Goal: Complete application form: Complete application form

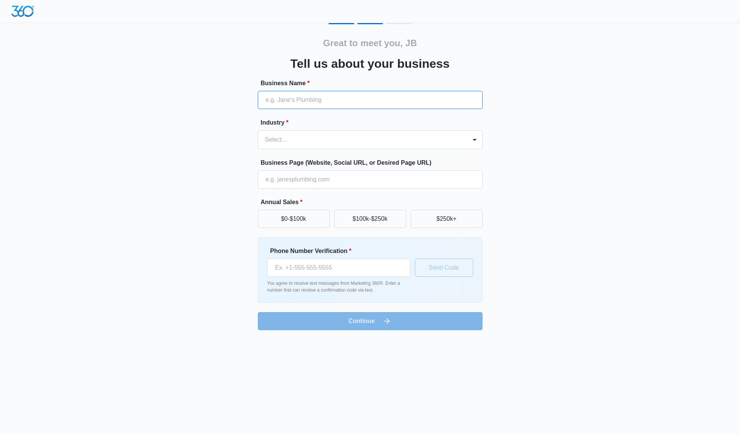
click at [312, 97] on input "Business Name *" at bounding box center [370, 100] width 225 height 18
type input "JB Testing Form Setup"
click at [298, 142] on div at bounding box center [361, 139] width 192 height 11
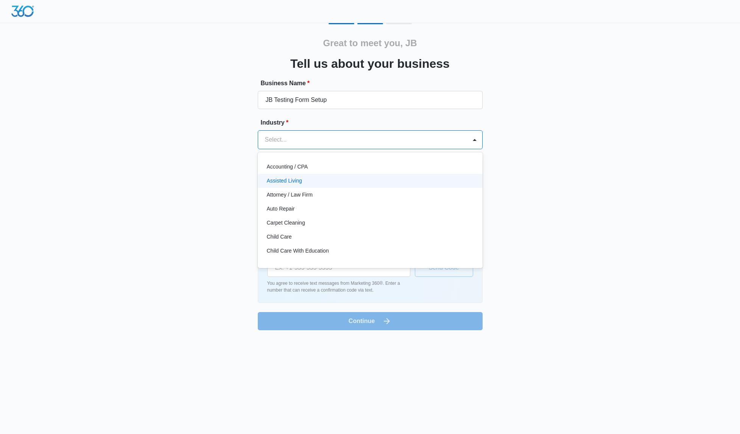
click at [295, 183] on p "Assisted Living" at bounding box center [284, 181] width 35 height 8
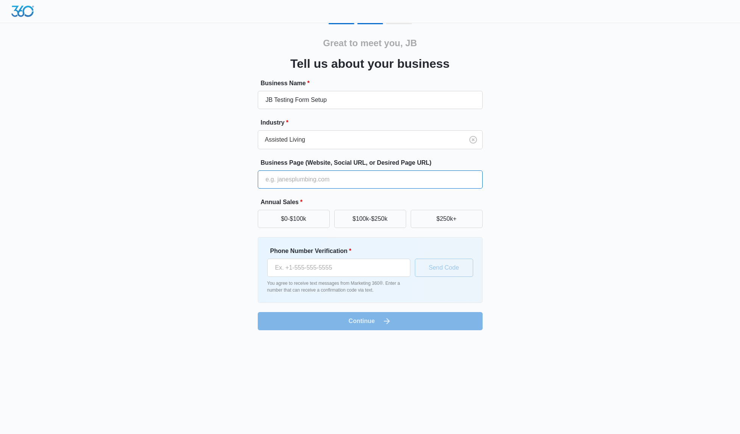
click at [294, 179] on input "Business Page (Website, Social URL, or Desired Page URL)" at bounding box center [370, 179] width 225 height 18
click at [295, 222] on button "$0-$100k" at bounding box center [294, 219] width 72 height 18
click at [325, 266] on input "Phone Number Verification *" at bounding box center [338, 267] width 143 height 18
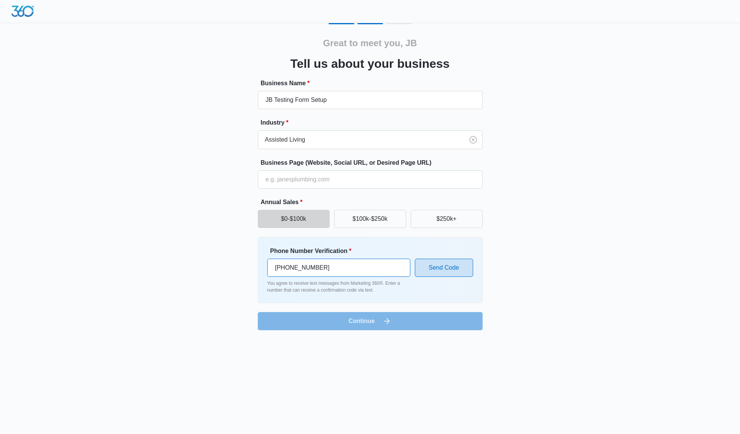
type input "[PHONE_NUMBER]"
click at [434, 275] on button "Send Code" at bounding box center [444, 267] width 58 height 18
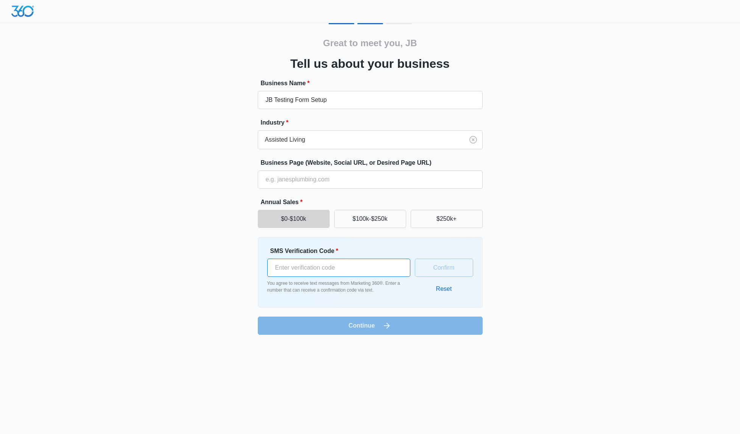
click at [327, 269] on input "SMS Verification Code *" at bounding box center [338, 267] width 143 height 18
type input "337070"
click at [449, 271] on button "Confirm" at bounding box center [444, 267] width 58 height 18
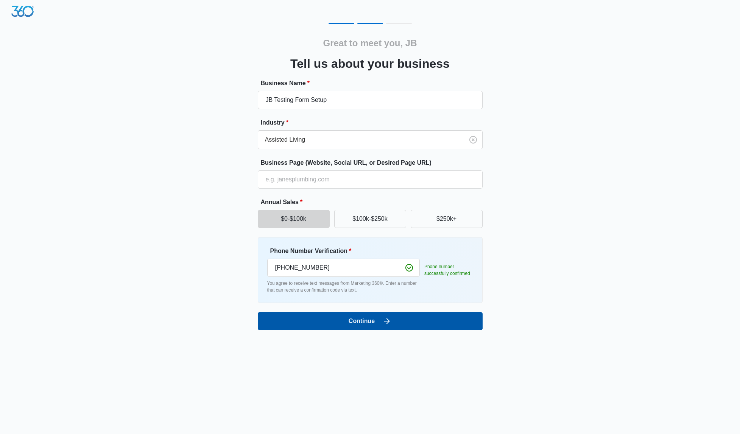
click at [389, 327] on button "Continue" at bounding box center [370, 321] width 225 height 18
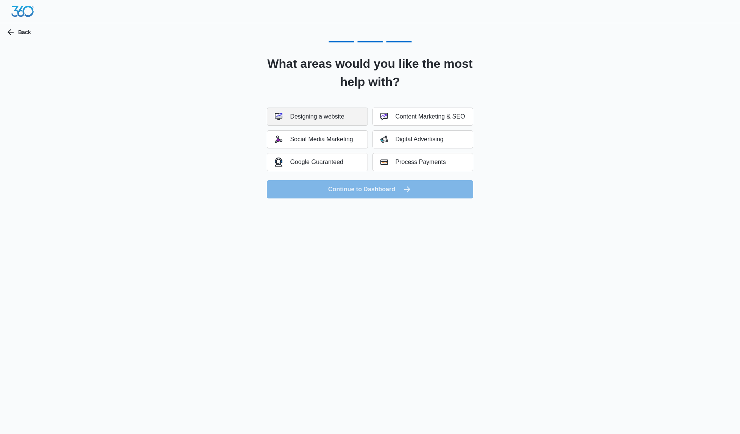
click at [331, 118] on div "Designing a website" at bounding box center [309, 117] width 69 height 8
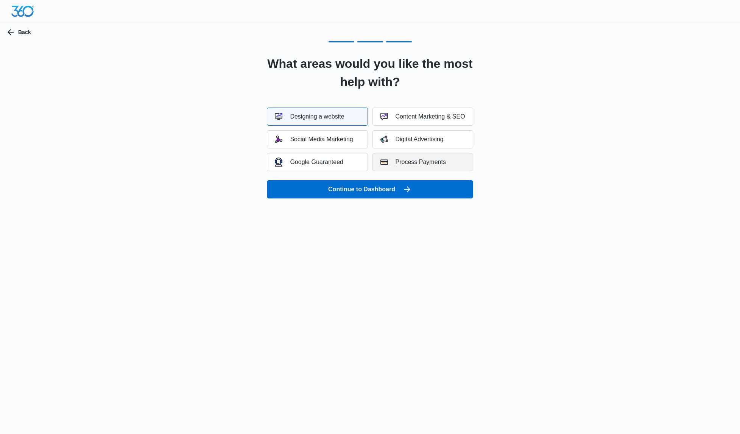
click at [381, 164] on img "button" at bounding box center [384, 162] width 8 height 8
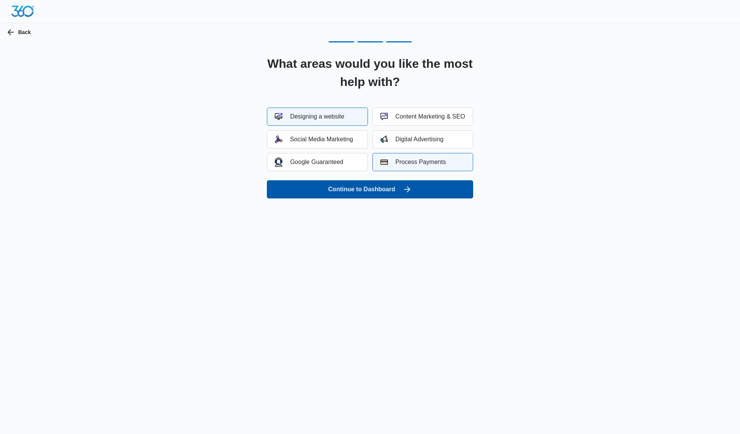
click at [388, 190] on button "Continue to Dashboard" at bounding box center [370, 189] width 206 height 18
